Goal: Task Accomplishment & Management: Use online tool/utility

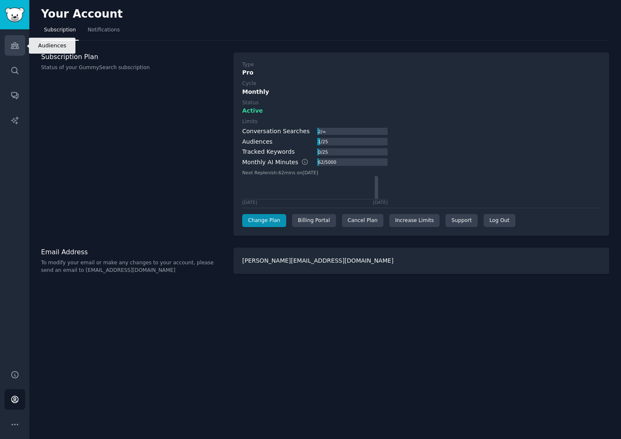
click at [17, 47] on icon "Sidebar" at bounding box center [15, 46] width 8 height 6
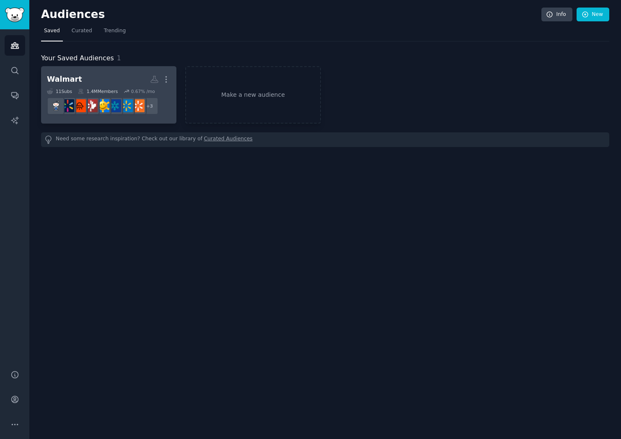
click at [119, 77] on h2 "Walmart More" at bounding box center [109, 79] width 124 height 15
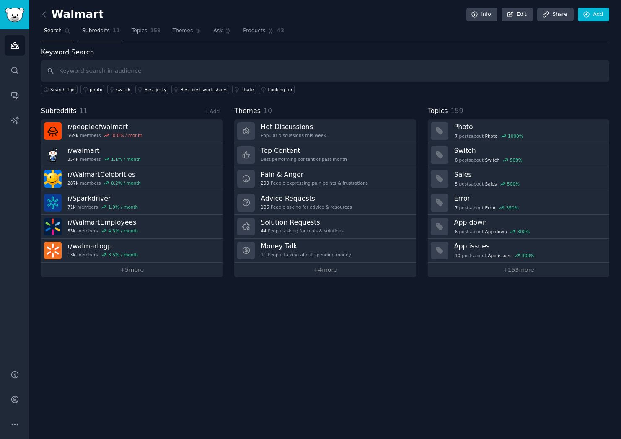
click at [92, 25] on link "Subreddits 11" at bounding box center [101, 32] width 44 height 17
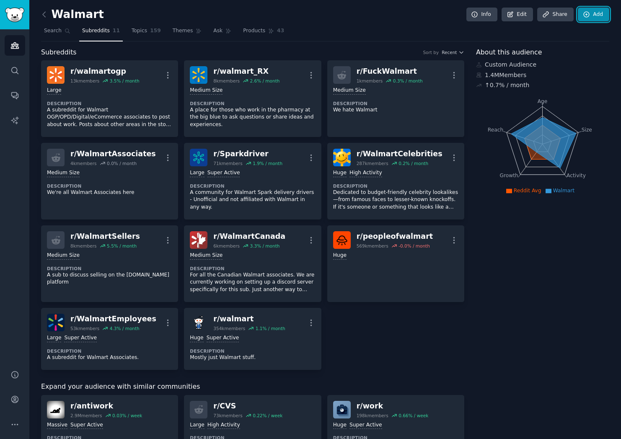
click at [595, 8] on link "Add" at bounding box center [593, 15] width 31 height 14
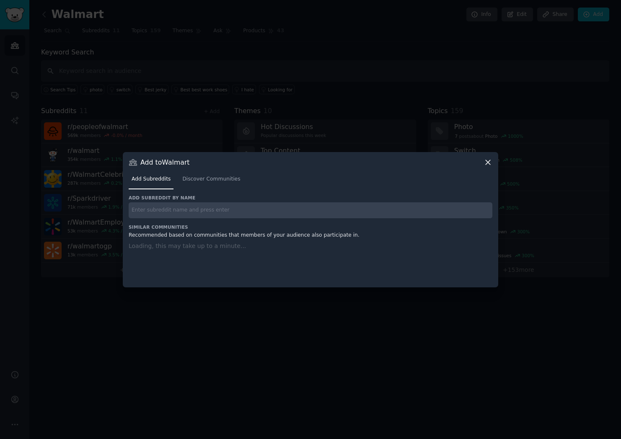
click at [210, 208] on input "text" at bounding box center [311, 211] width 364 height 16
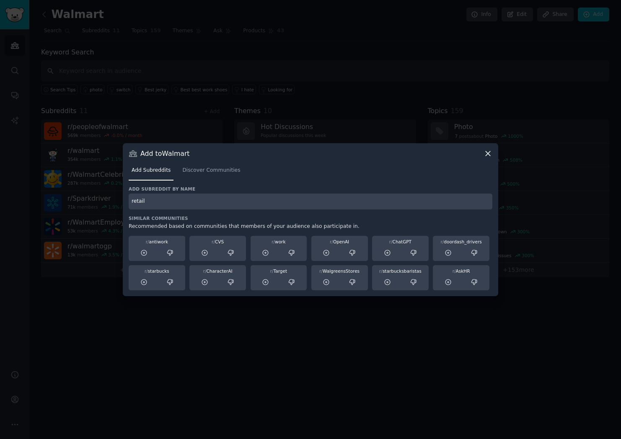
type input "retail"
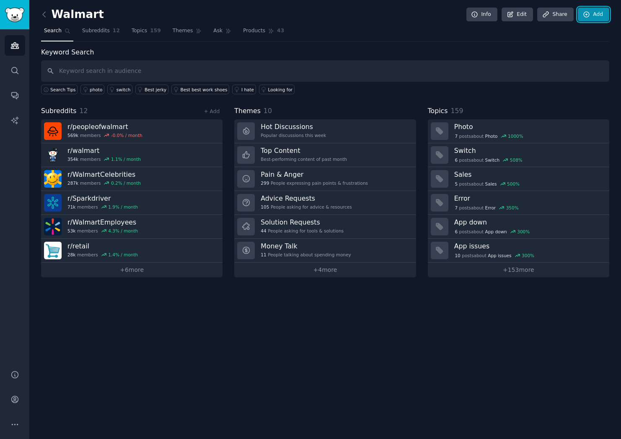
click at [596, 13] on link "Add" at bounding box center [593, 15] width 31 height 14
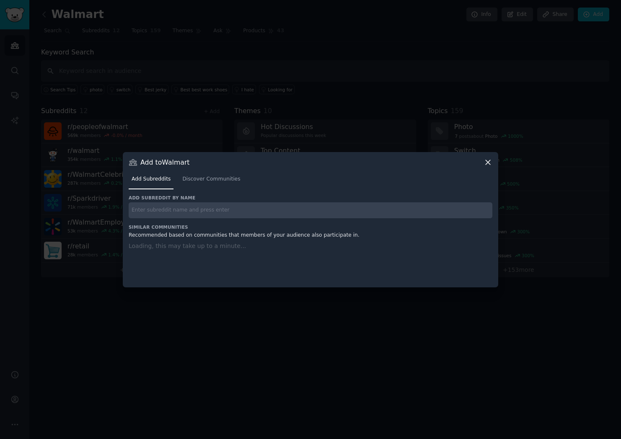
click at [216, 171] on div "Add Subreddits Discover Communities" at bounding box center [311, 181] width 364 height 29
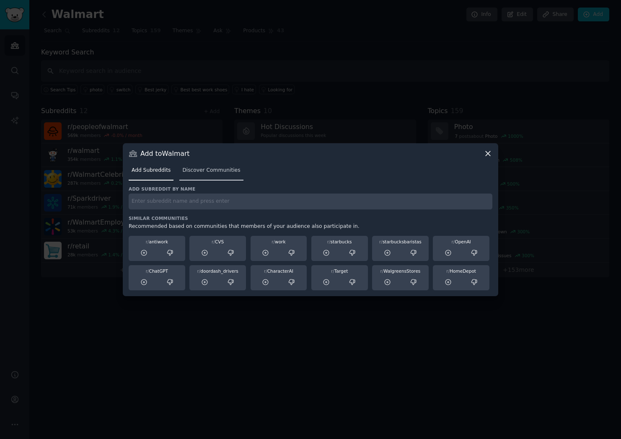
click at [216, 172] on span "Discover Communities" at bounding box center [211, 171] width 58 height 8
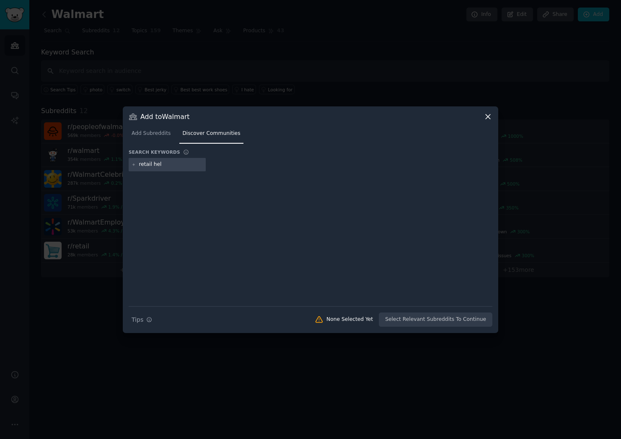
type input "retail hell"
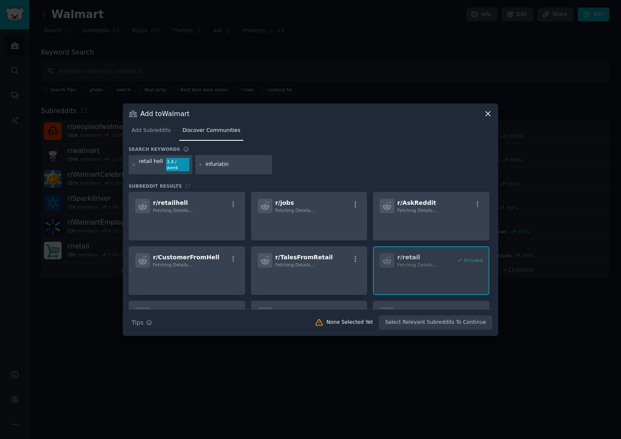
type input "infuriating"
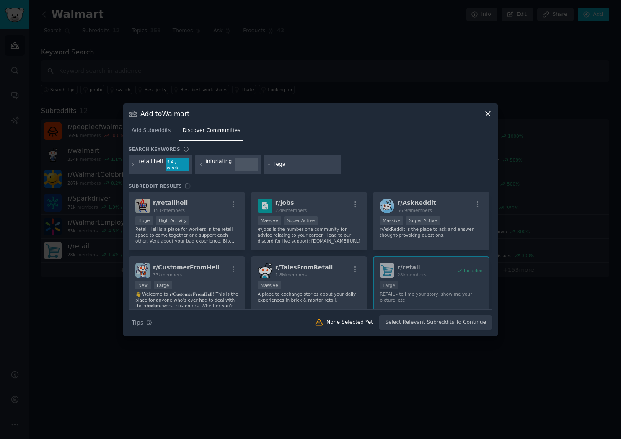
type input "legal"
click at [203, 198] on div "r/ retailhell 153k members Huge High Activity Retail Hell is a place for worker…" at bounding box center [311, 250] width 364 height 117
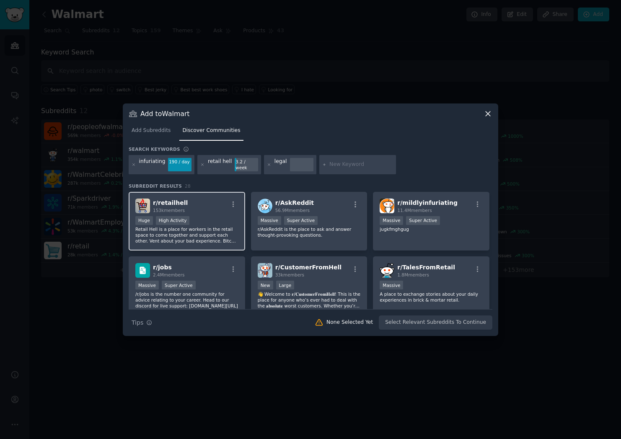
click at [199, 213] on div "r/ retailhell 153k members Huge High Activity Retail Hell is a place for worker…" at bounding box center [187, 221] width 117 height 59
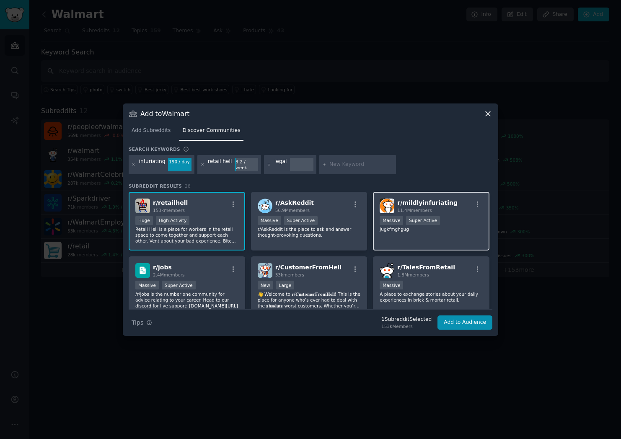
click at [446, 231] on div "r/ mildlyinfuriating 11.4M members Massive Super Active jugkfmghgug" at bounding box center [431, 221] width 117 height 59
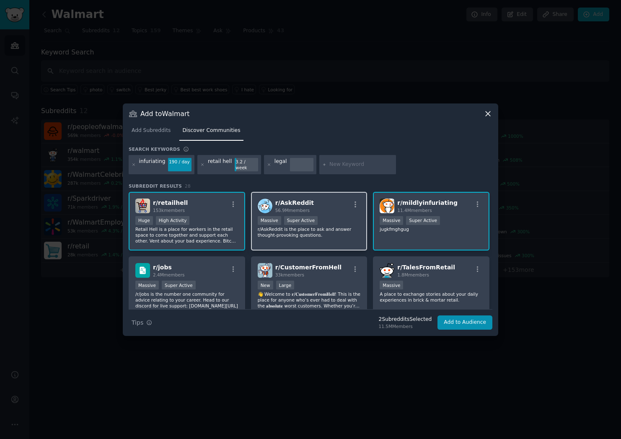
click at [345, 237] on div "r/ AskReddit 56.9M members >= 95th percentile for submissions / day Massive Sup…" at bounding box center [309, 221] width 117 height 59
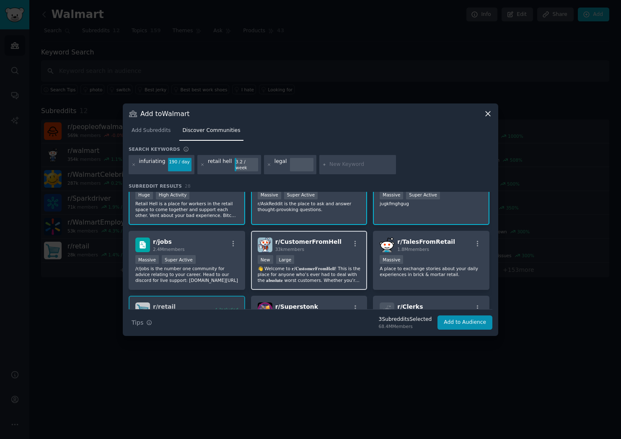
click at [339, 257] on div "New Large" at bounding box center [309, 260] width 103 height 10
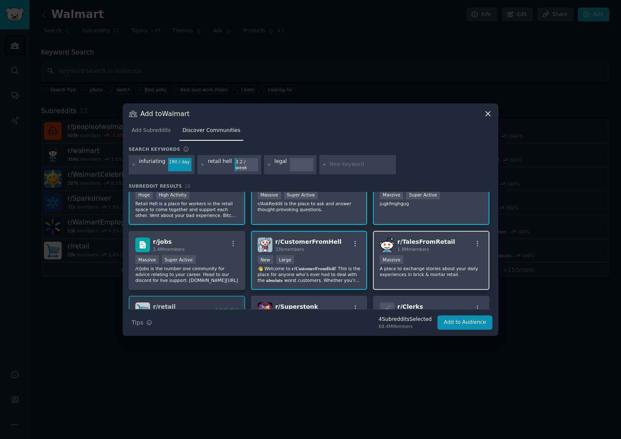
click at [410, 274] on p "A place to exchange stories about your daily experiences in brick & mortar reta…" at bounding box center [431, 272] width 103 height 12
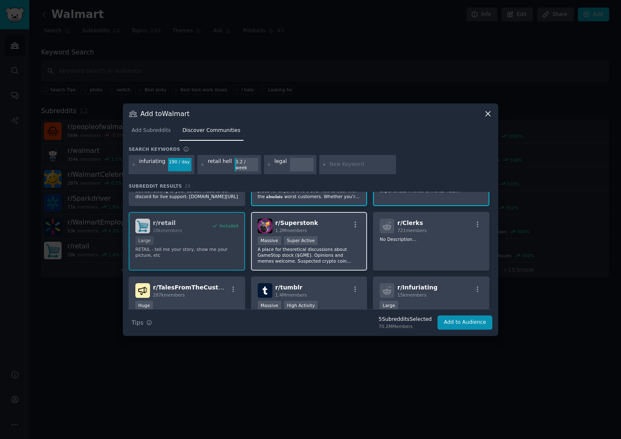
scroll to position [160, 0]
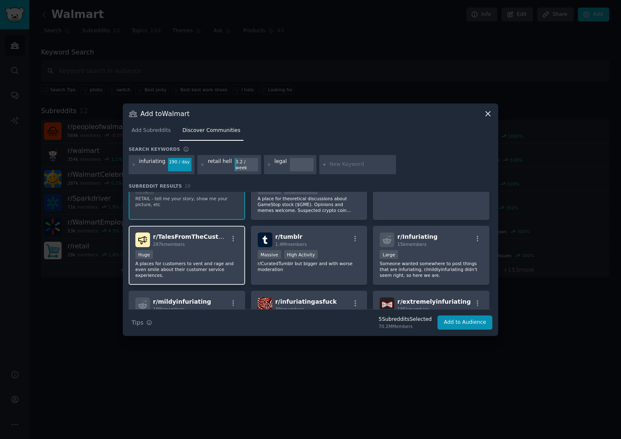
click at [220, 273] on p "A places for customers to vent and rage and even smile about their customer ser…" at bounding box center [186, 270] width 103 height 18
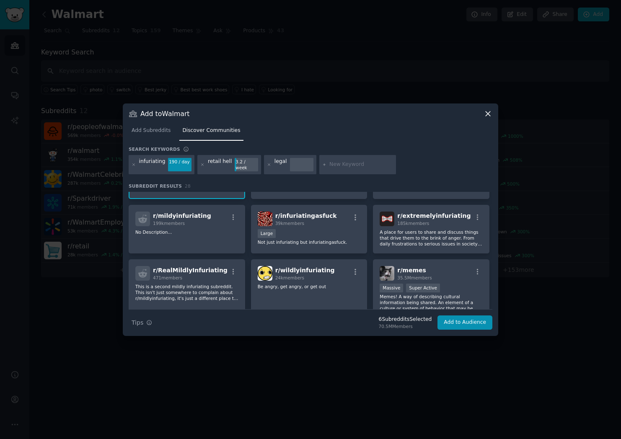
scroll to position [247, 0]
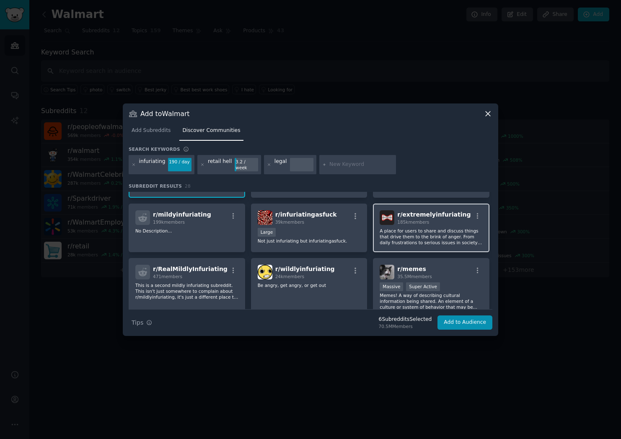
click at [414, 231] on p "A place for users to share and discuss things that drive them to the brink of a…" at bounding box center [431, 237] width 103 height 18
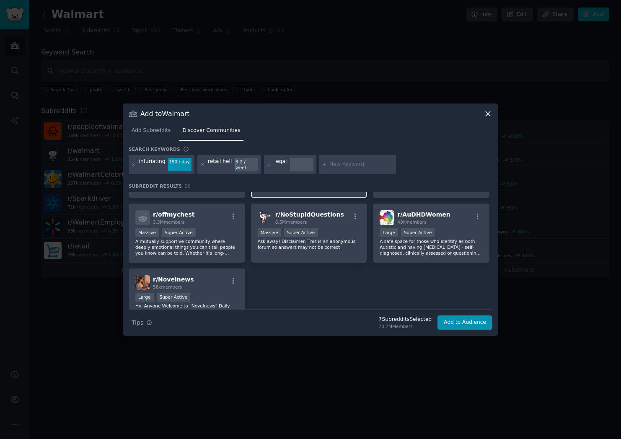
scroll to position [494, 0]
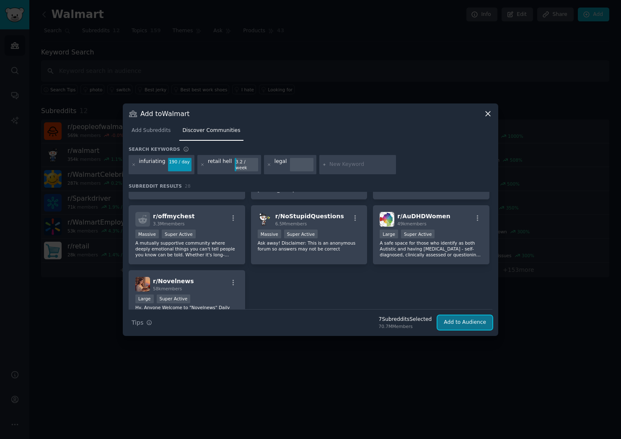
click at [455, 318] on button "Add to Audience" at bounding box center [465, 323] width 55 height 14
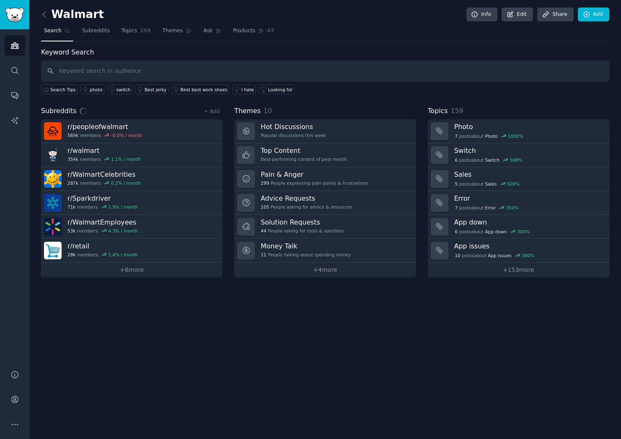
click at [421, 358] on div "Walmart Info Edit Share Add Search Subreddits Topics 159 Themes Ask Products 43…" at bounding box center [325, 219] width 592 height 439
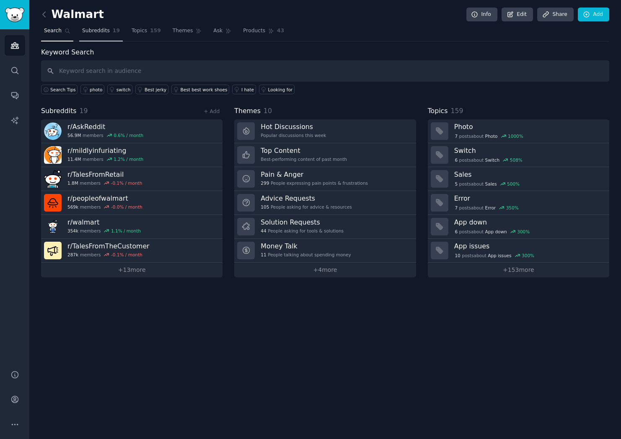
click at [108, 40] on link "Subreddits 19" at bounding box center [101, 32] width 44 height 17
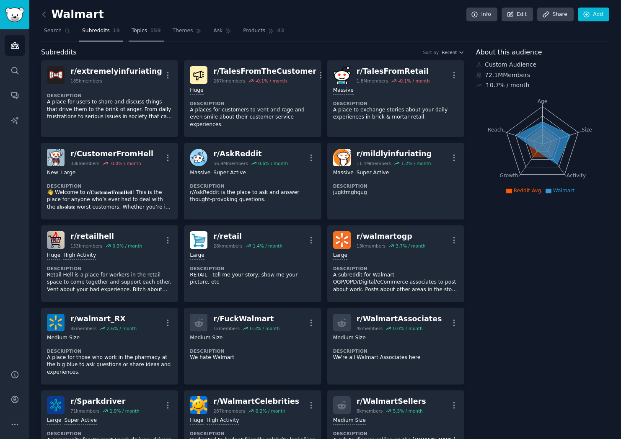
click at [144, 34] on span "Topics" at bounding box center [140, 31] width 16 height 8
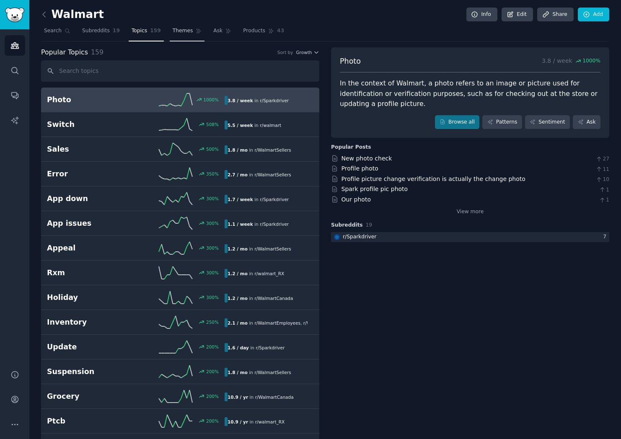
click at [184, 35] on link "Themes" at bounding box center [187, 32] width 35 height 17
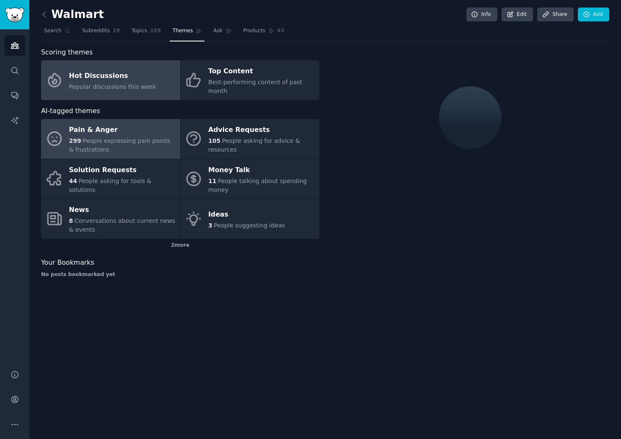
click at [120, 124] on div "Pain & Anger" at bounding box center [122, 130] width 107 height 13
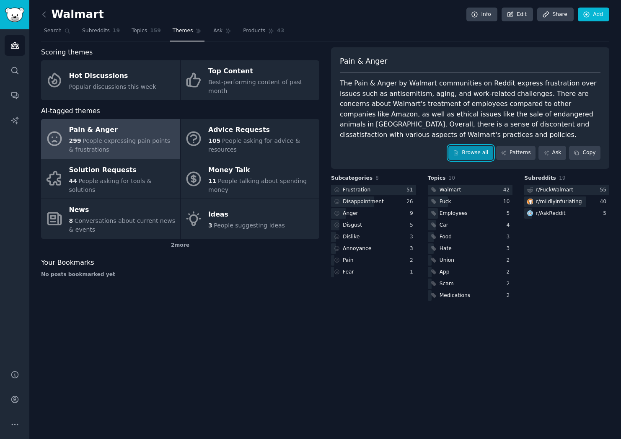
click at [480, 146] on link "Browse all" at bounding box center [471, 153] width 45 height 14
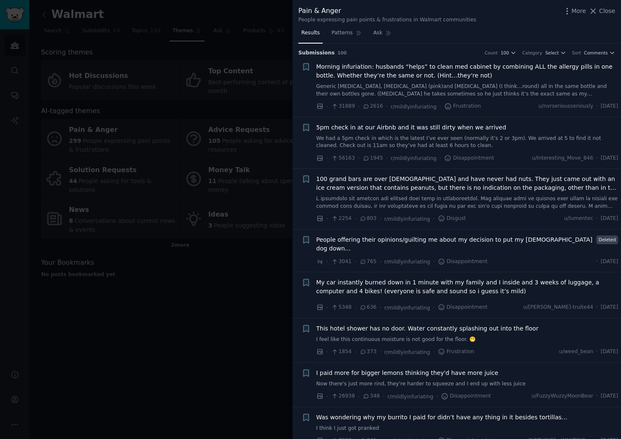
click at [166, 286] on div at bounding box center [310, 219] width 621 height 439
